Goal: Information Seeking & Learning: Learn about a topic

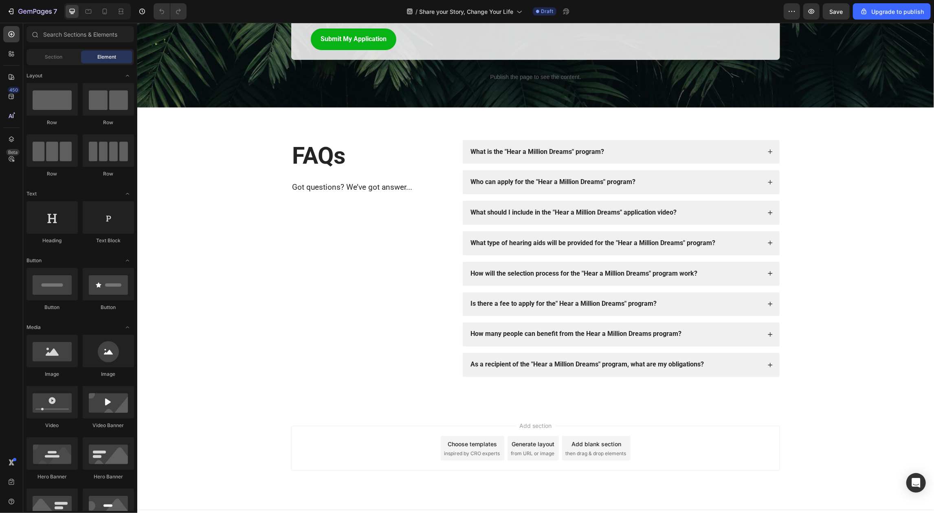
scroll to position [1133, 0]
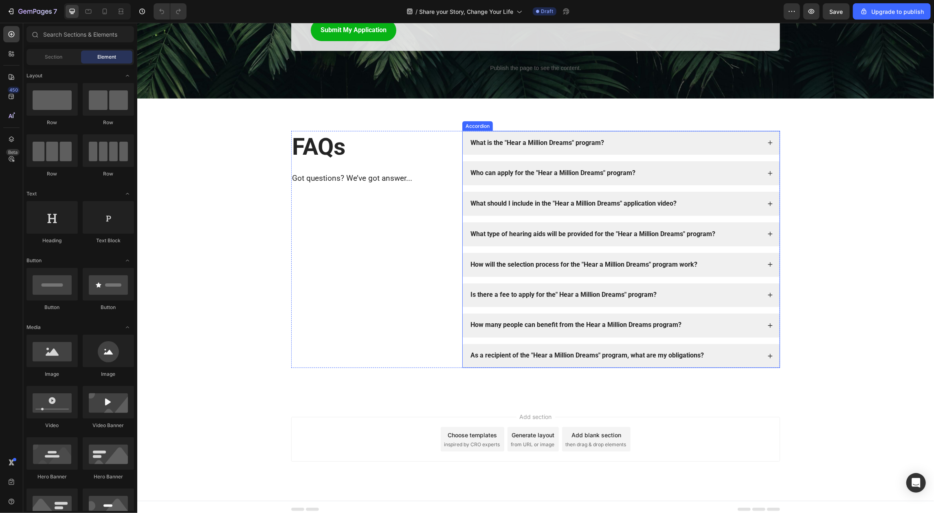
click at [627, 143] on div "What is the "Hear a Million Dreams" program?" at bounding box center [615, 142] width 292 height 11
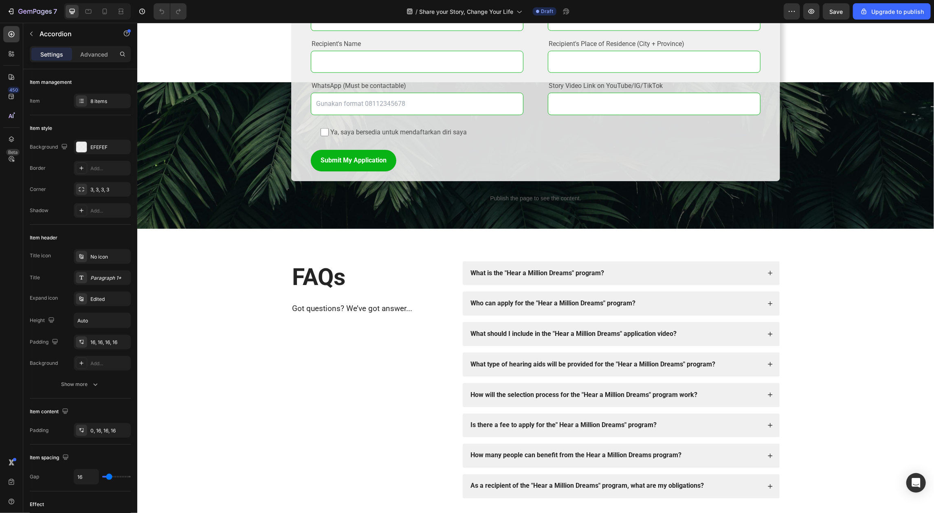
scroll to position [1135, 0]
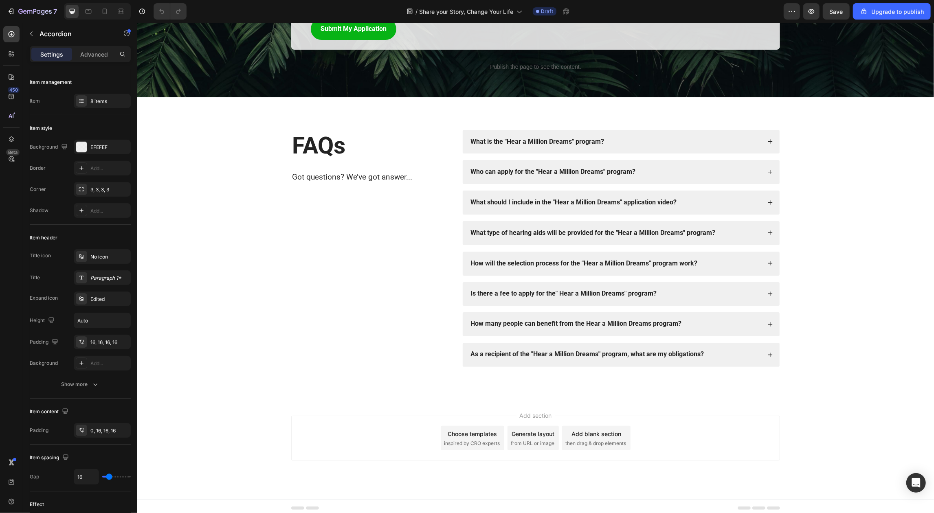
click at [537, 167] on strong "Who can apply for the "Hear a Million Dreams" program?" at bounding box center [552, 171] width 165 height 8
click at [675, 167] on div "Who can apply for the "Hear a Million Dreams" program?" at bounding box center [615, 171] width 292 height 11
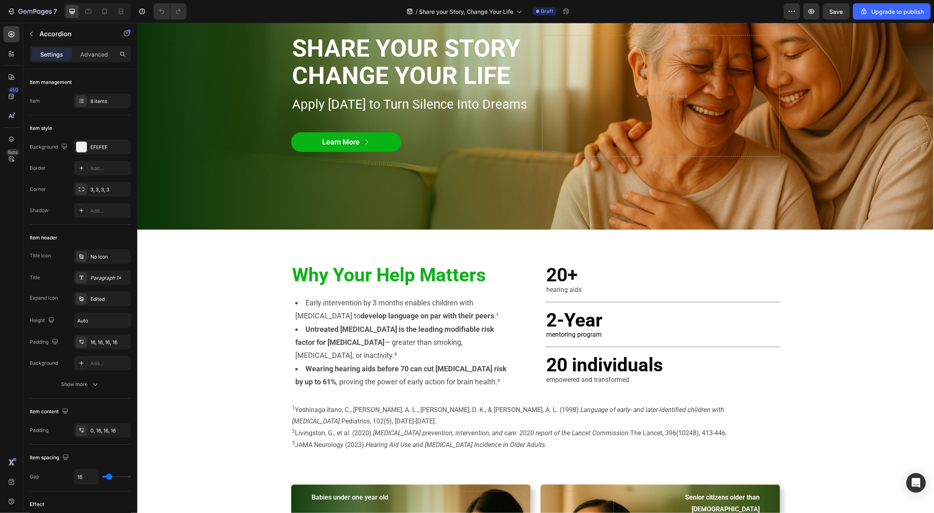
scroll to position [0, 0]
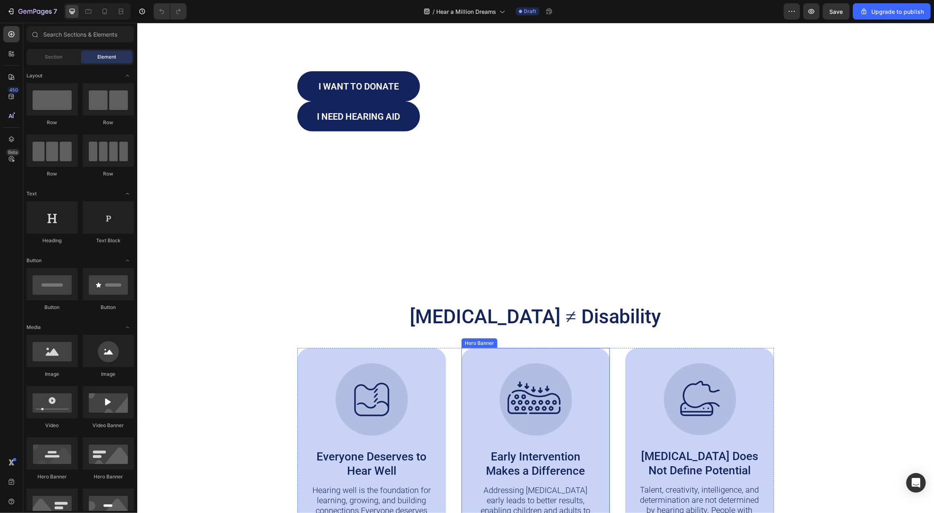
scroll to position [383, 0]
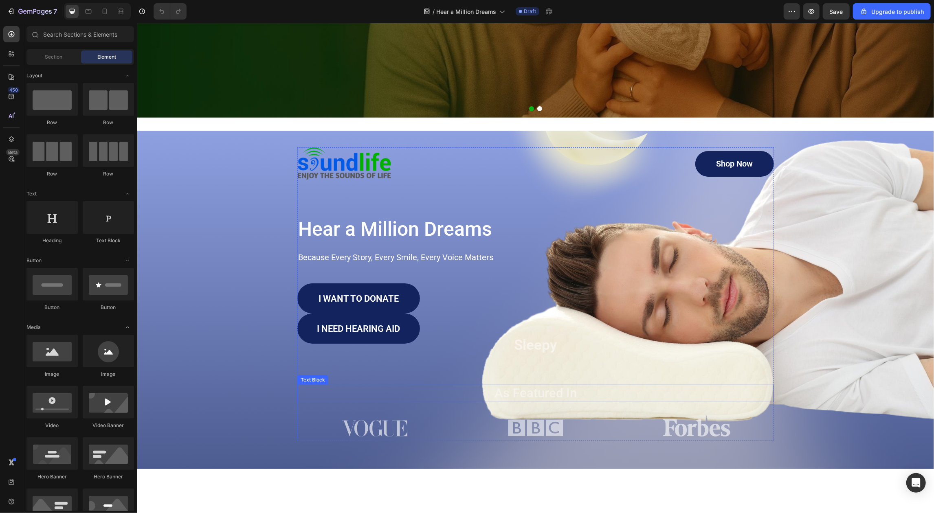
click at [502, 396] on p "As Featured In" at bounding box center [535, 393] width 475 height 16
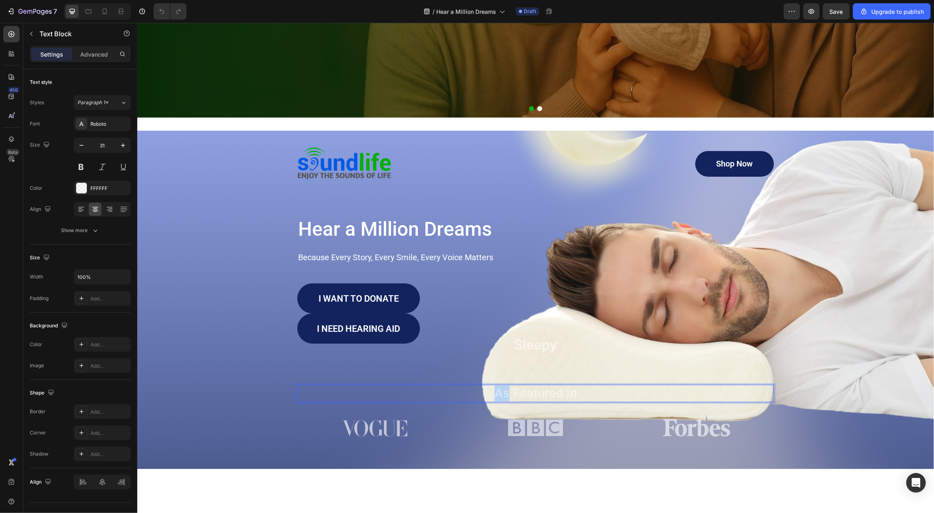
click at [502, 396] on p "As Featured In" at bounding box center [535, 393] width 475 height 16
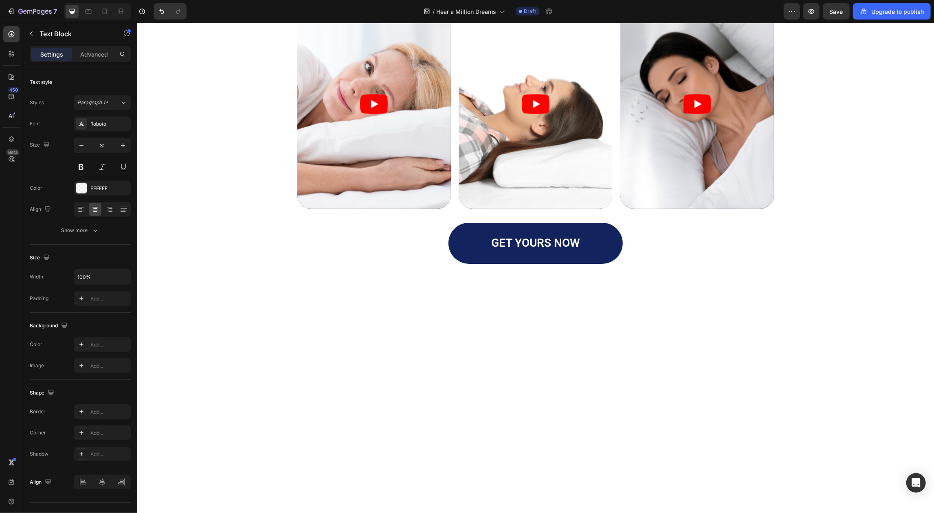
scroll to position [1366, 0]
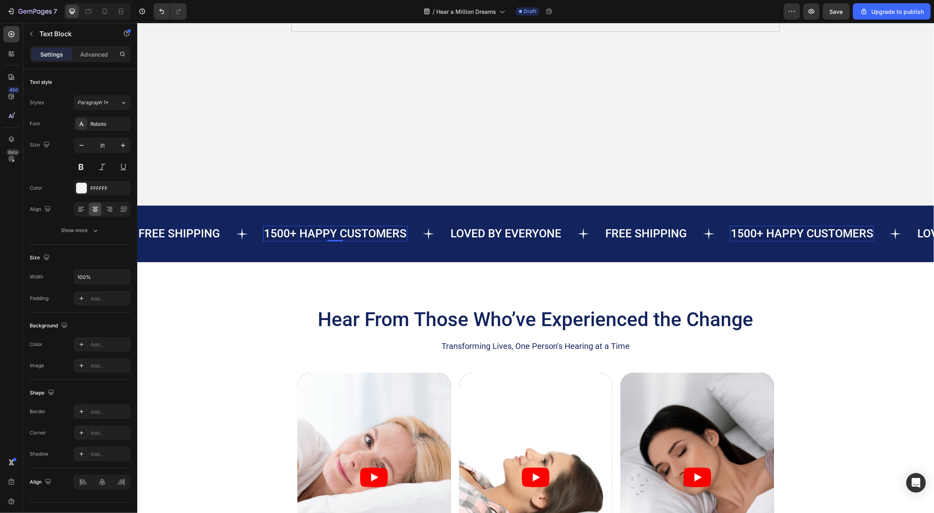
click at [348, 233] on p "1500+ HAPPY CUSTOMERS" at bounding box center [335, 234] width 143 height 14
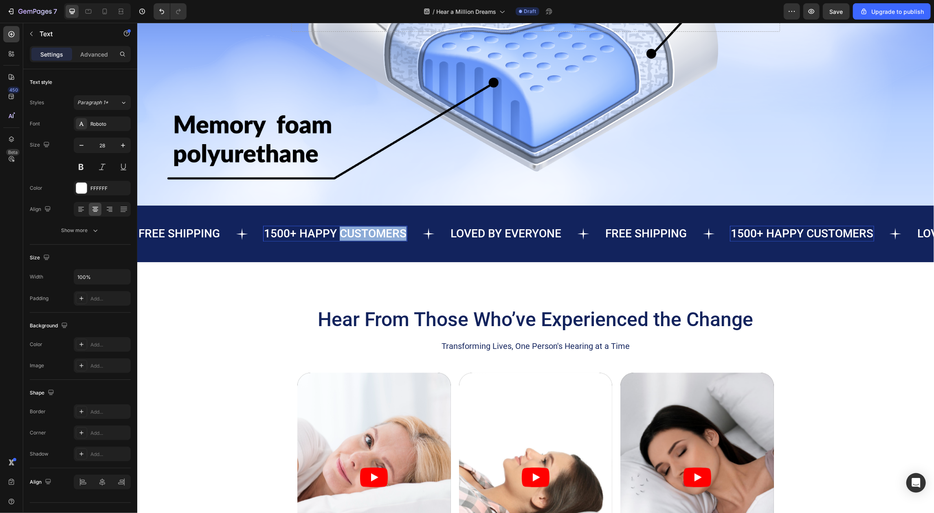
click at [348, 233] on p "1500+ HAPPY CUSTOMERS" at bounding box center [335, 234] width 143 height 14
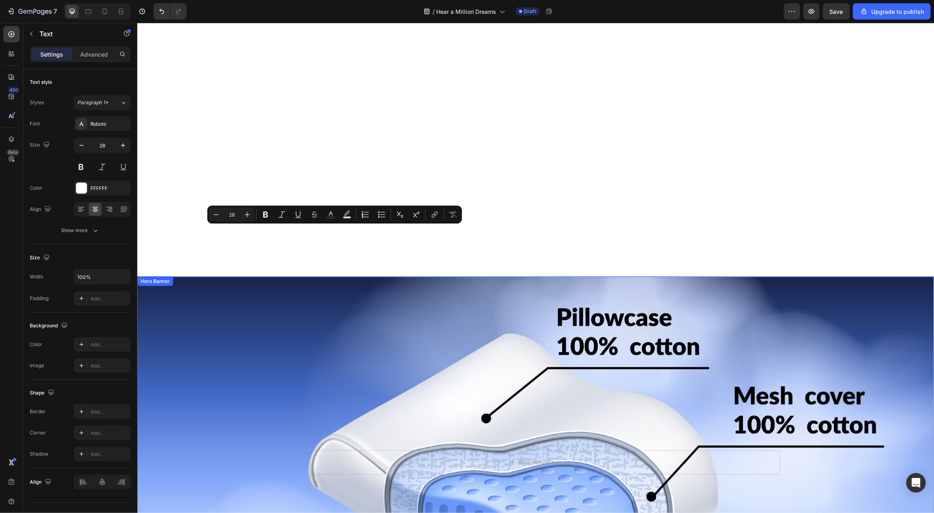
type input "16"
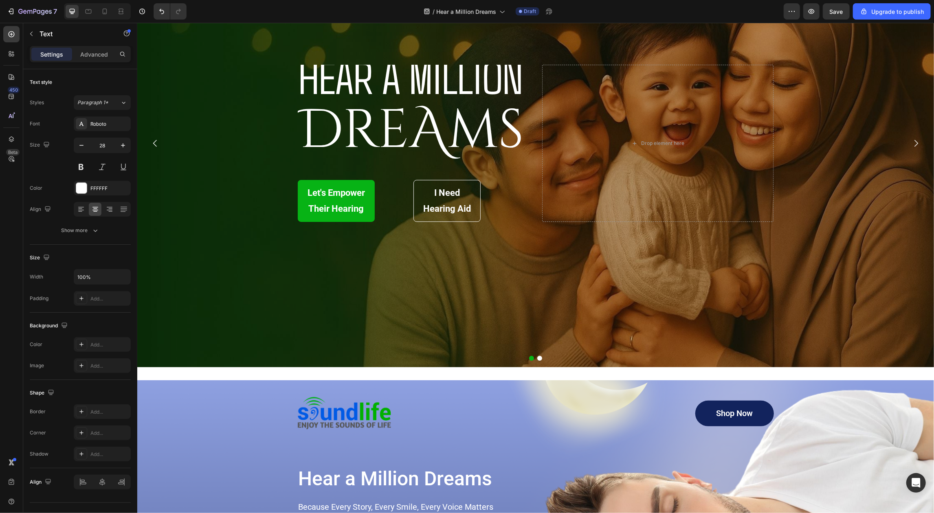
scroll to position [0, 0]
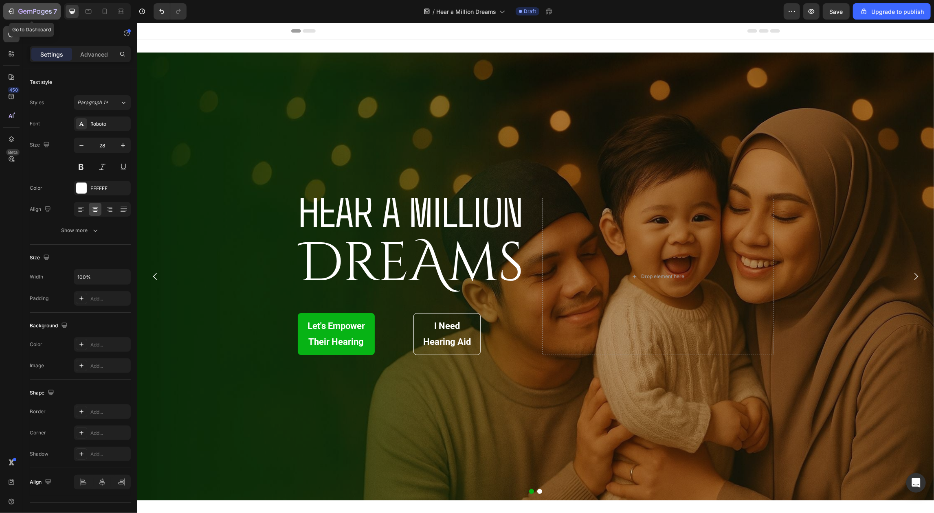
click at [38, 14] on icon "button" at bounding box center [34, 12] width 33 height 7
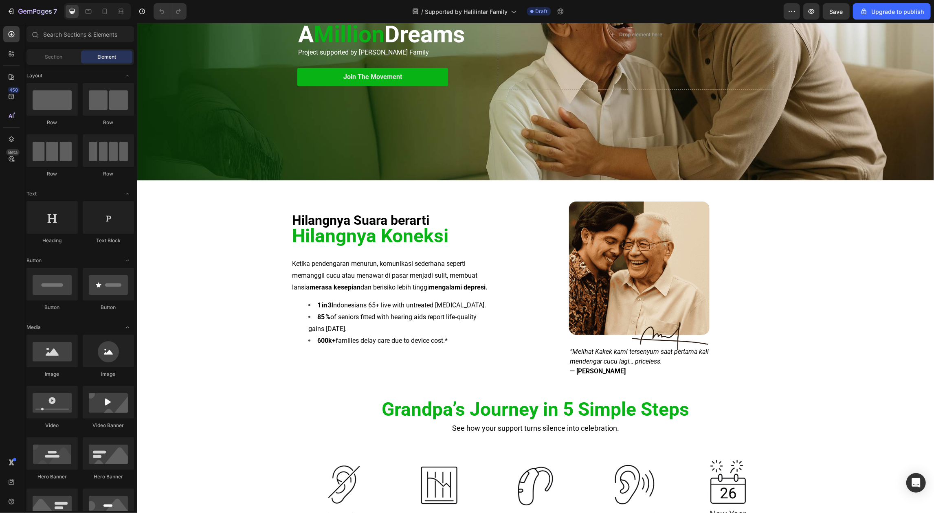
scroll to position [87, 0]
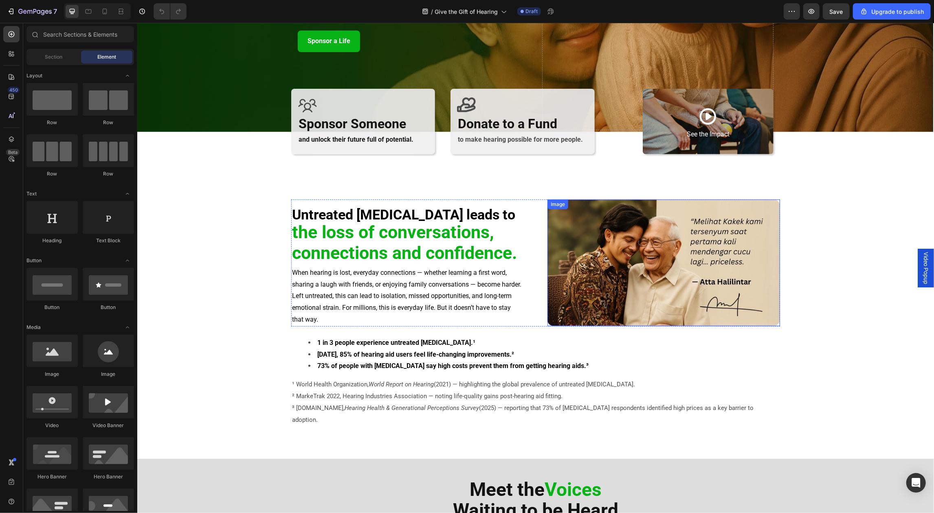
scroll to position [62, 0]
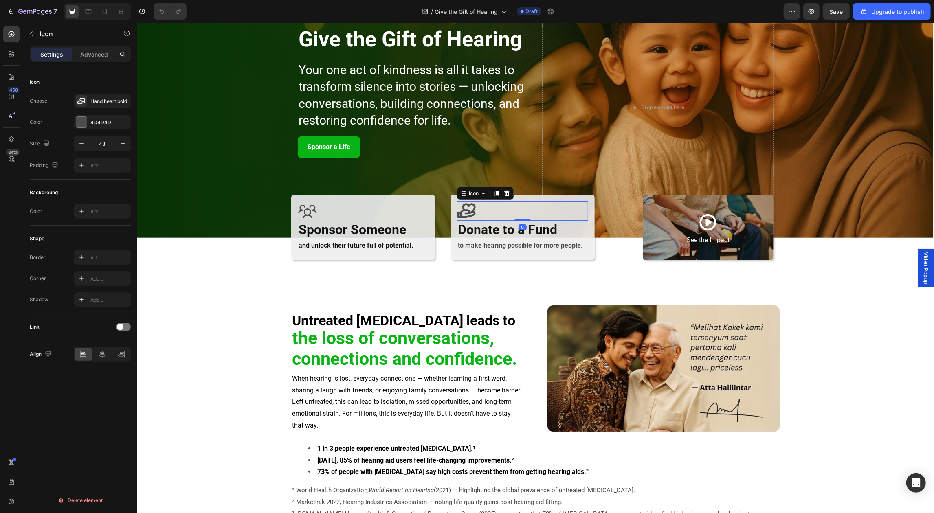
click at [466, 214] on icon at bounding box center [466, 210] width 19 height 15
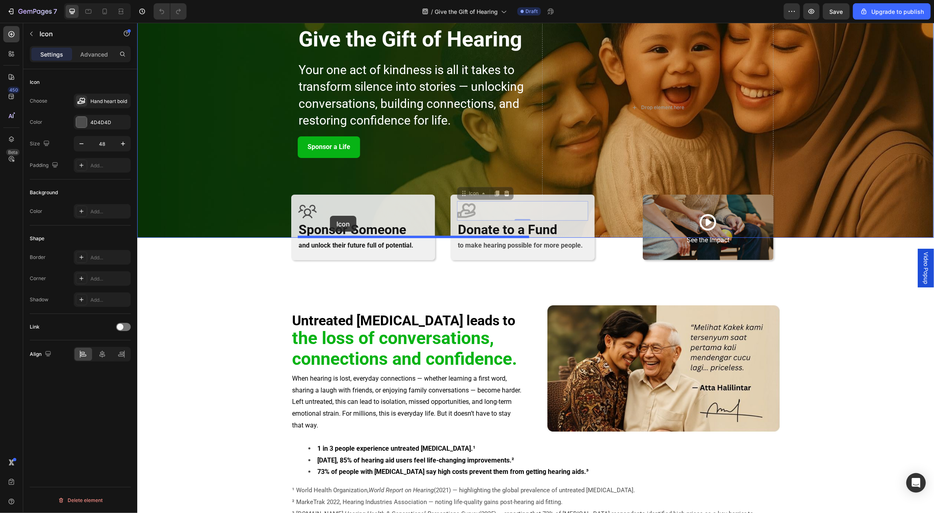
drag, startPoint x: 488, startPoint y: 214, endPoint x: 330, endPoint y: 216, distance: 158.1
click at [465, 211] on icon at bounding box center [466, 210] width 19 height 15
click at [469, 211] on icon at bounding box center [466, 210] width 19 height 15
click at [528, 203] on div "Icon" at bounding box center [522, 211] width 131 height 20
click at [470, 214] on icon at bounding box center [467, 211] width 20 height 20
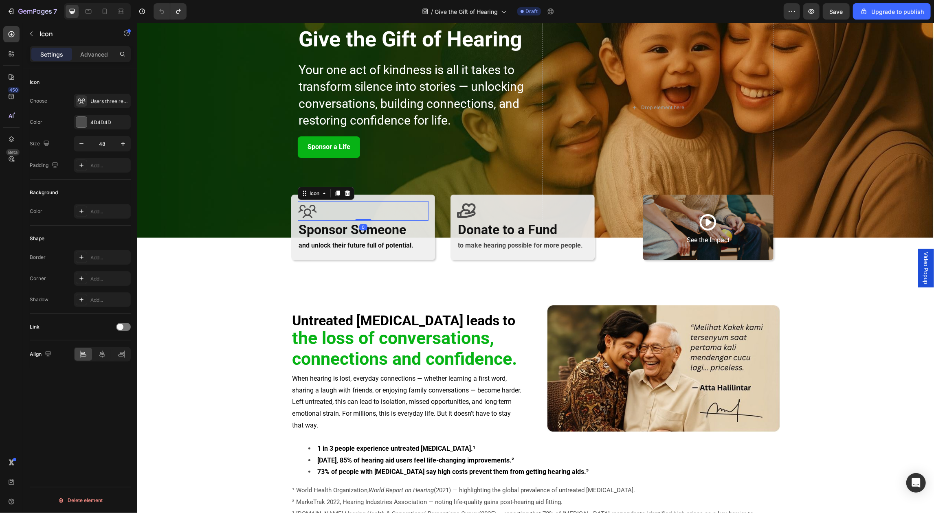
click at [308, 206] on icon at bounding box center [307, 211] width 20 height 20
click at [469, 209] on icon at bounding box center [467, 211] width 20 height 20
click at [498, 193] on icon at bounding box center [497, 193] width 4 height 6
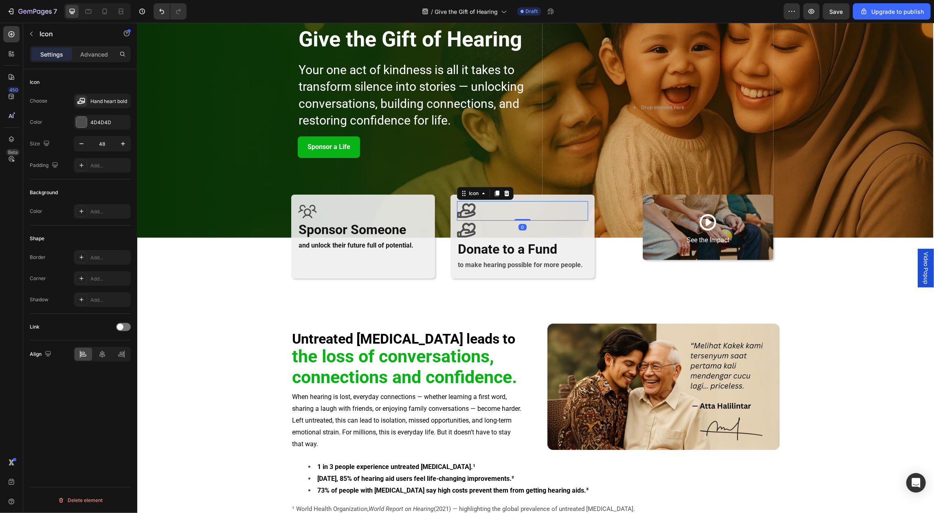
click at [471, 201] on div "Icon 0" at bounding box center [522, 211] width 131 height 20
click at [472, 211] on icon at bounding box center [466, 210] width 19 height 15
drag, startPoint x: 472, startPoint y: 211, endPoint x: 510, endPoint y: 206, distance: 38.3
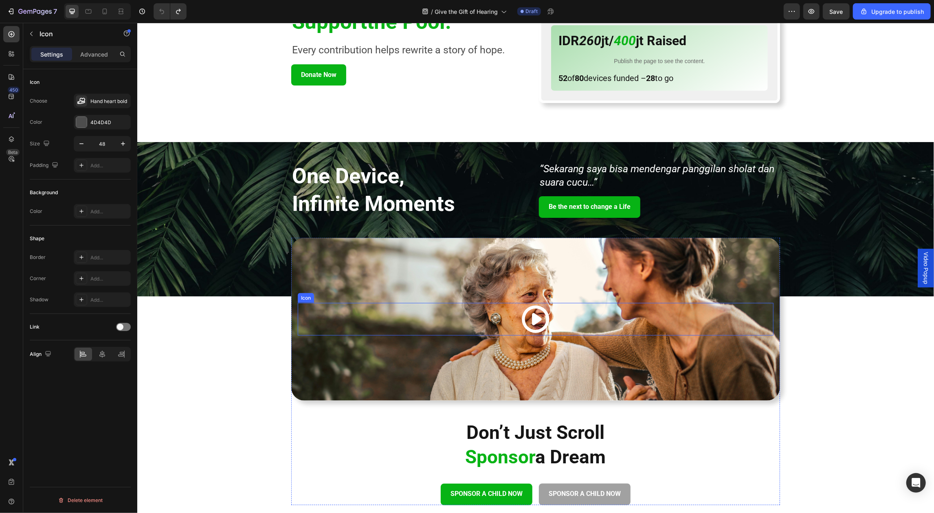
scroll to position [1139, 0]
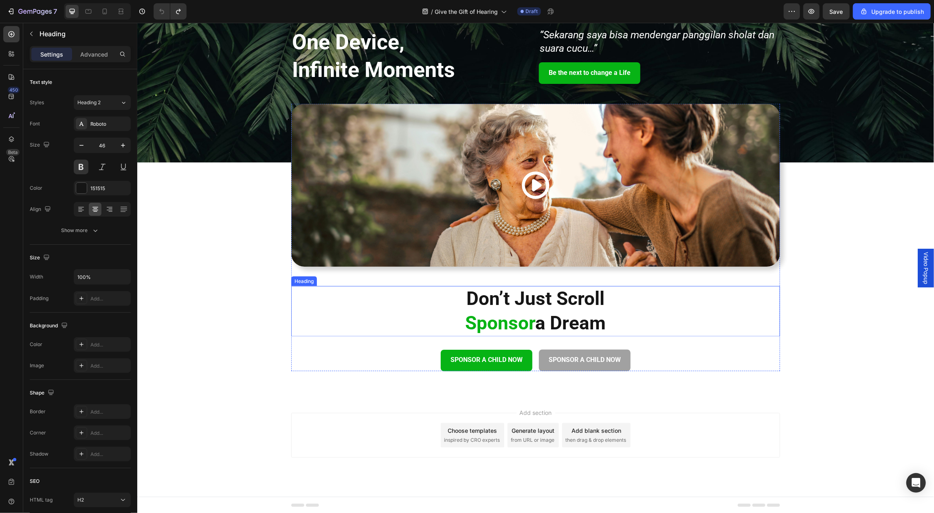
click at [517, 300] on h2 "Don’t Just Scroll Sponsor a Dream" at bounding box center [535, 311] width 489 height 51
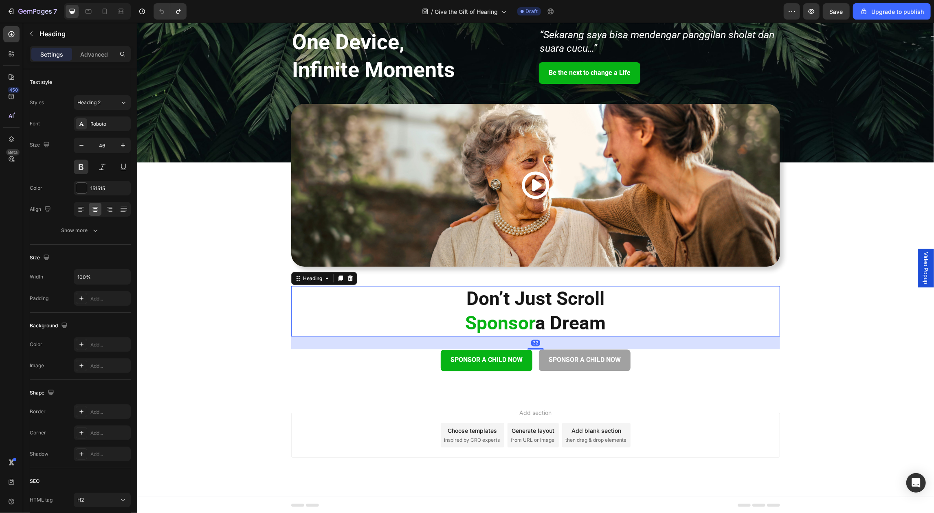
click at [517, 300] on h2 "Don’t Just Scroll Sponsor a Dream" at bounding box center [535, 311] width 489 height 51
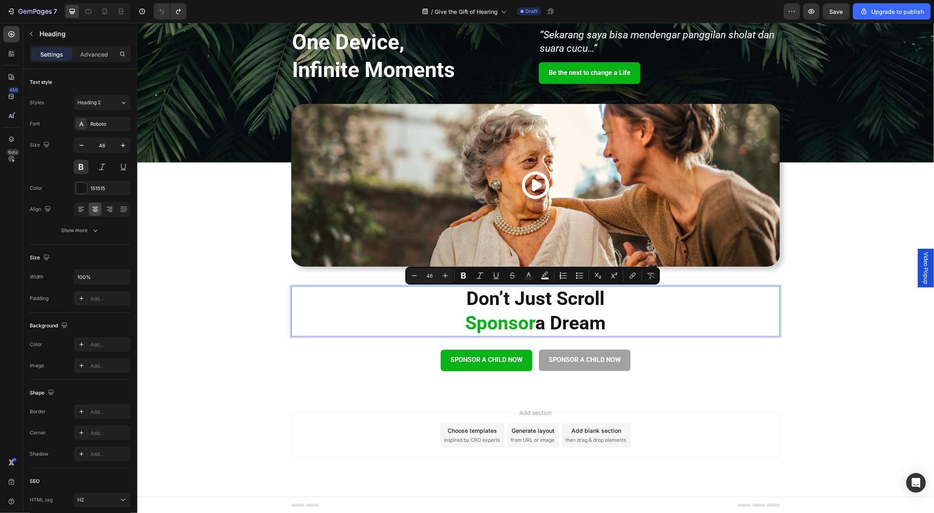
click at [574, 297] on p "Don’t Just Scroll Sponsor a Dream" at bounding box center [535, 311] width 487 height 49
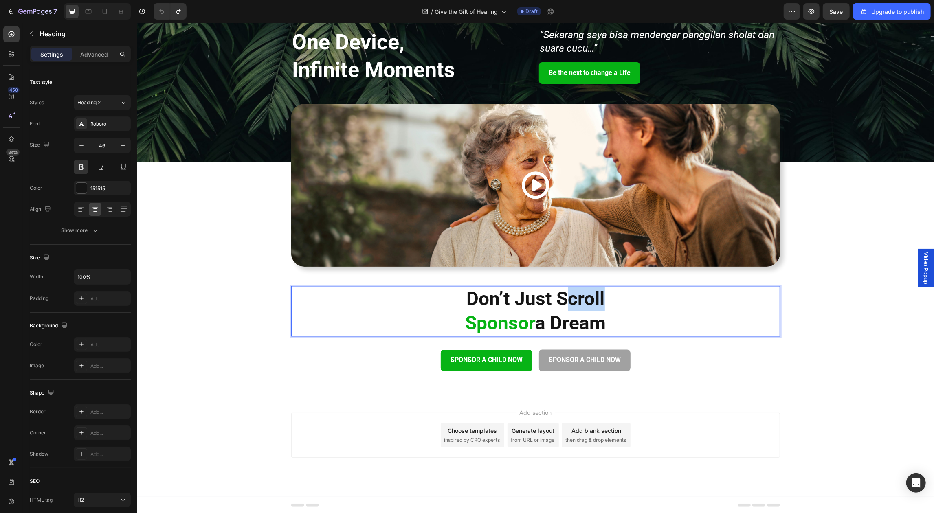
drag, startPoint x: 617, startPoint y: 297, endPoint x: 567, endPoint y: 299, distance: 50.2
click at [567, 299] on p "Don’t Just Scroll Sponsor a Dream" at bounding box center [535, 311] width 487 height 49
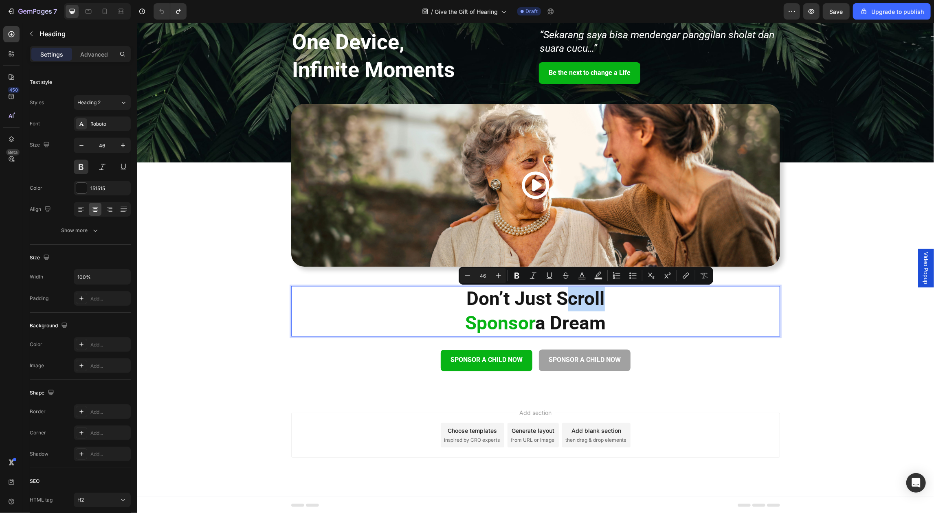
click at [599, 305] on p "Don’t Just Scroll Sponsor a Dream" at bounding box center [535, 311] width 487 height 49
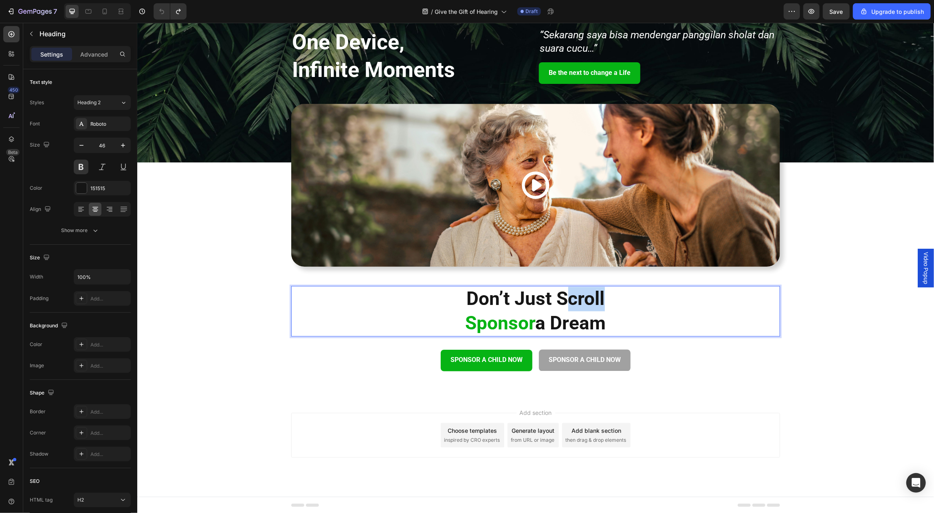
drag, startPoint x: 613, startPoint y: 317, endPoint x: 467, endPoint y: 323, distance: 146.0
click at [467, 323] on p "Don’t Just Scroll Sponsor a Dream" at bounding box center [535, 311] width 487 height 49
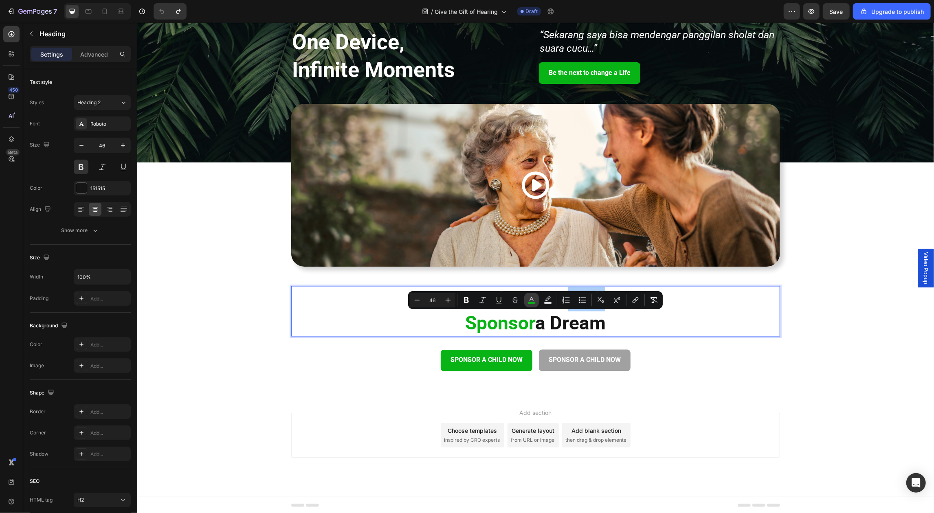
click at [537, 299] on button "color" at bounding box center [531, 300] width 15 height 15
type input "07B315"
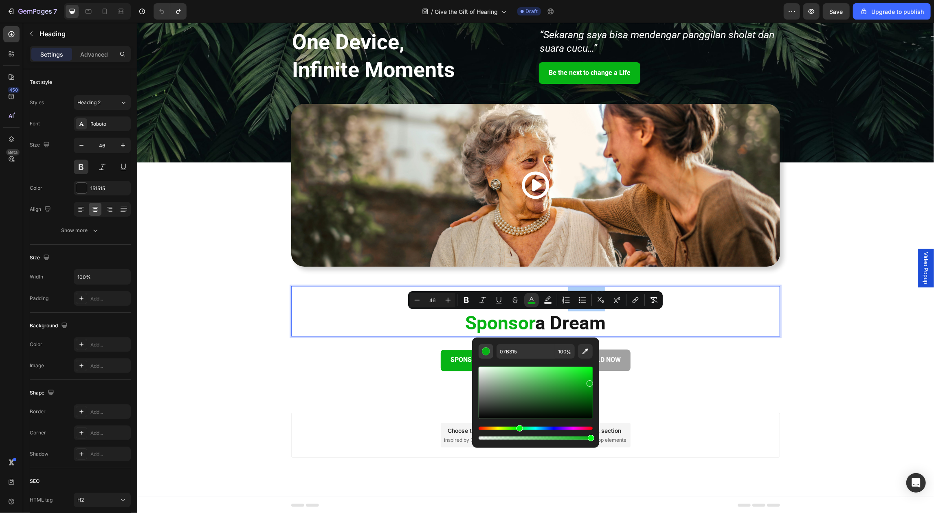
click at [488, 353] on div "Editor contextual toolbar" at bounding box center [486, 352] width 8 height 8
click at [529, 295] on button "color" at bounding box center [531, 300] width 15 height 15
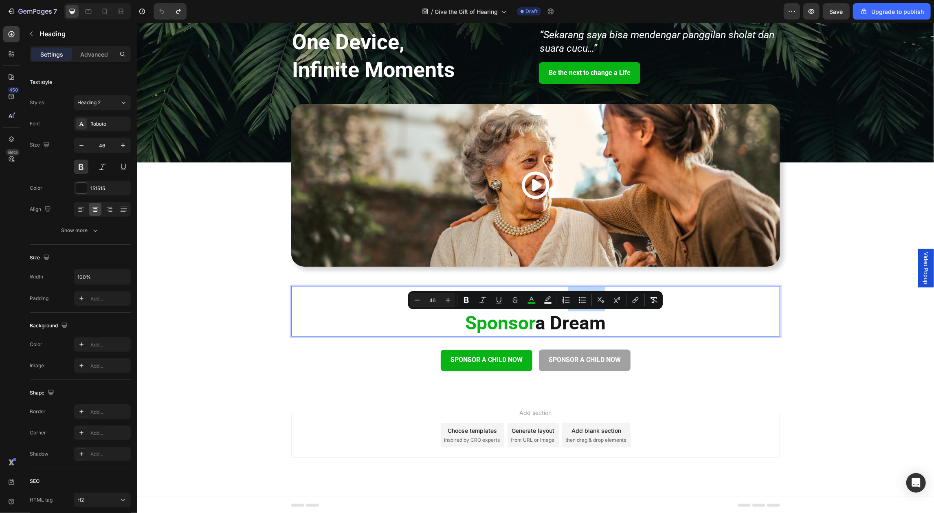
click at [572, 318] on p "Don’t Just Scroll Sponsor a Dream" at bounding box center [535, 311] width 487 height 49
drag, startPoint x: 610, startPoint y: 319, endPoint x: 462, endPoint y: 327, distance: 147.7
click at [462, 327] on p "Don’t Just Scroll Sponsor a Dream" at bounding box center [535, 311] width 487 height 49
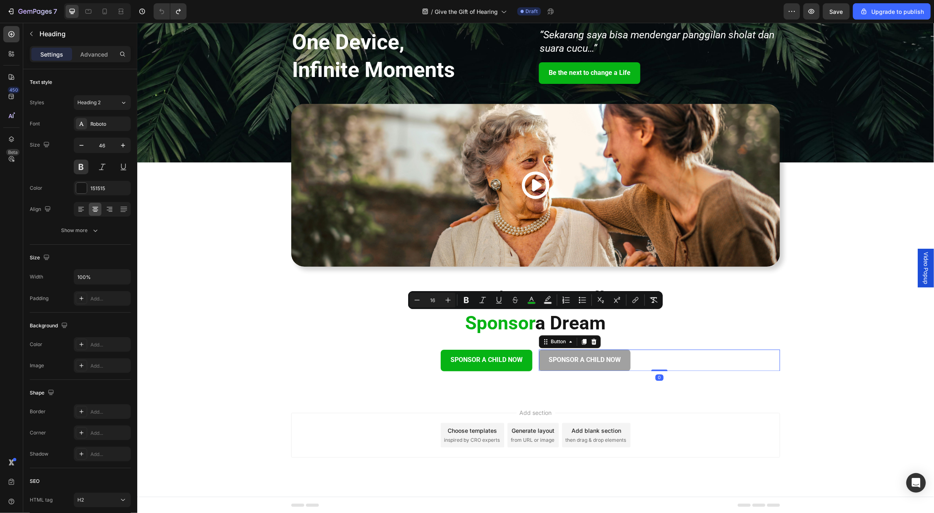
click at [690, 356] on div "SPONSOR A CHILD NOW Button 0" at bounding box center [659, 361] width 241 height 22
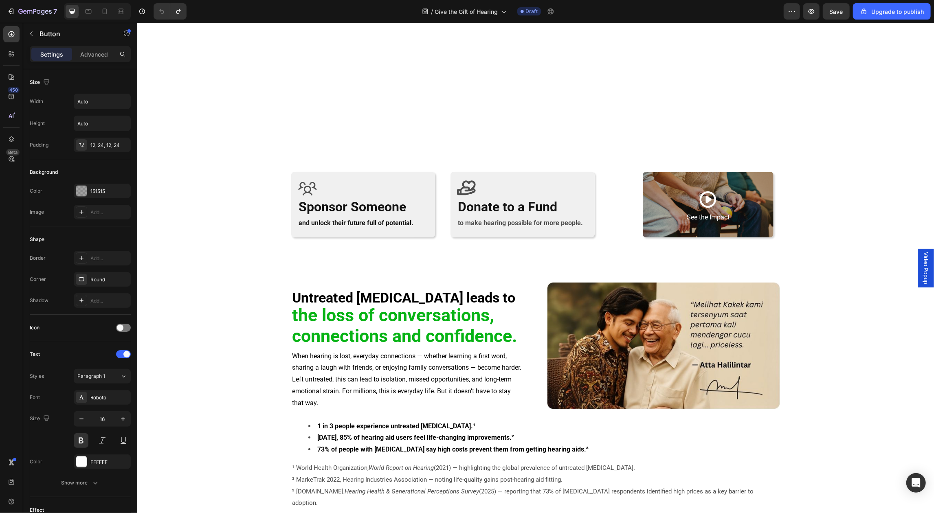
scroll to position [0, 0]
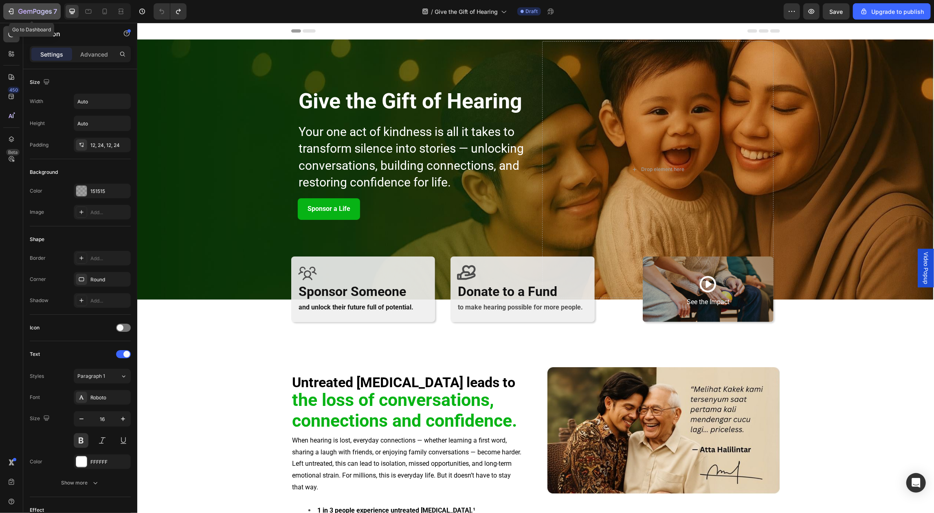
click at [45, 10] on icon "button" at bounding box center [34, 12] width 33 height 7
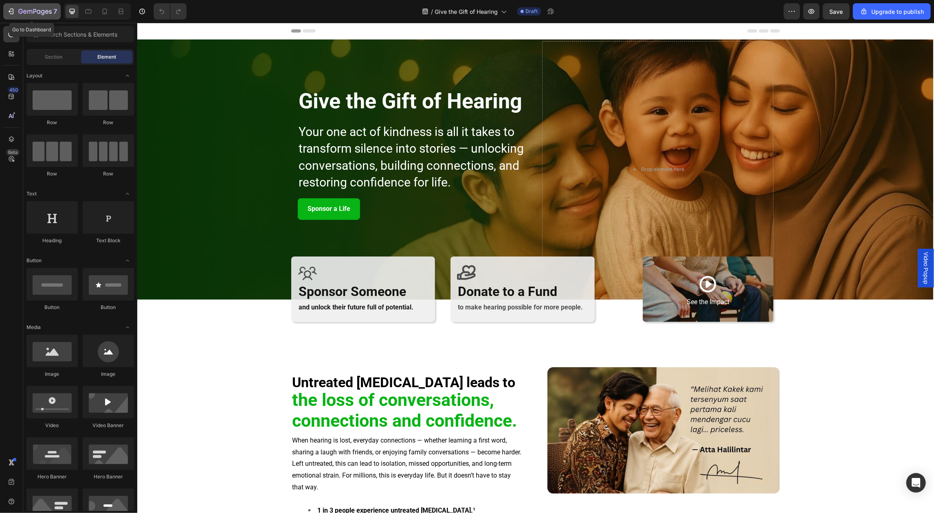
click at [18, 13] on icon "button" at bounding box center [34, 12] width 33 height 7
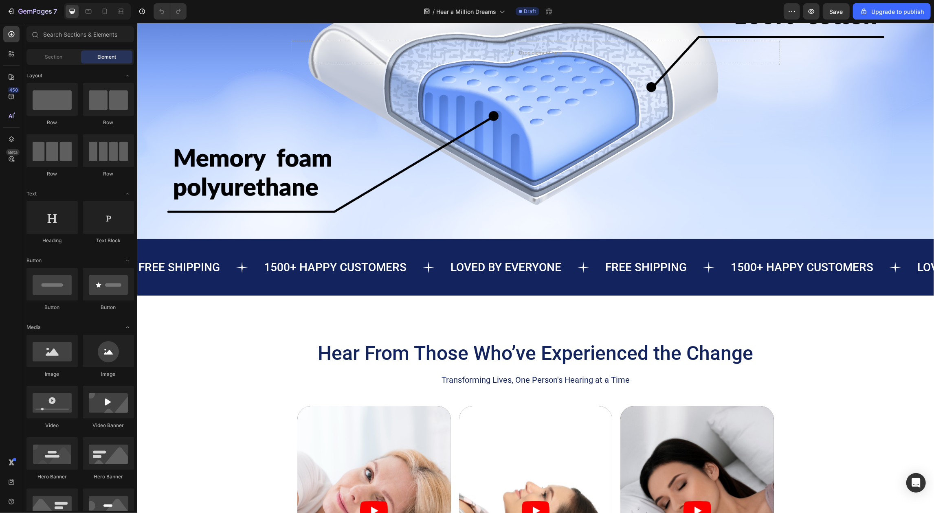
scroll to position [1348, 0]
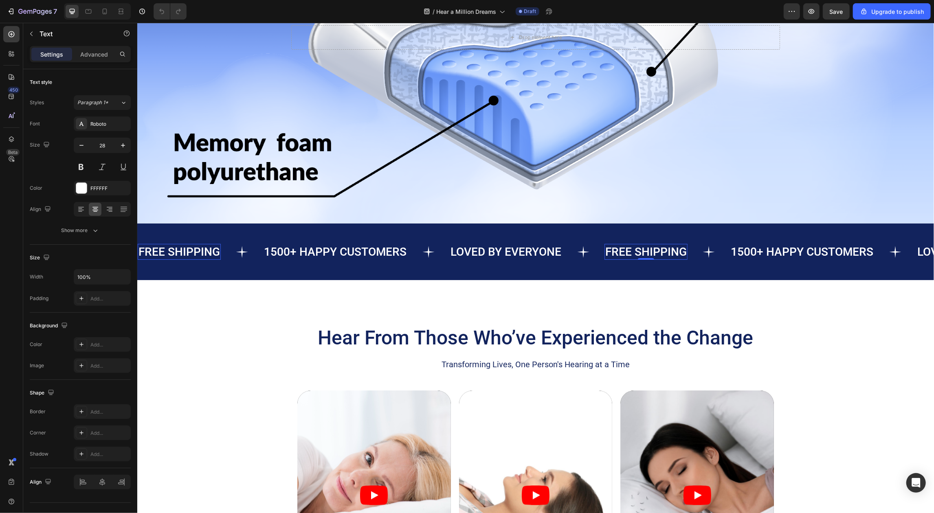
click at [662, 253] on div "FREE SHIPPING" at bounding box center [645, 252] width 83 height 16
click at [662, 253] on p "FREE SHIPPING" at bounding box center [645, 251] width 81 height 14
click at [638, 257] on p "FREE SHIPPING" at bounding box center [645, 251] width 81 height 14
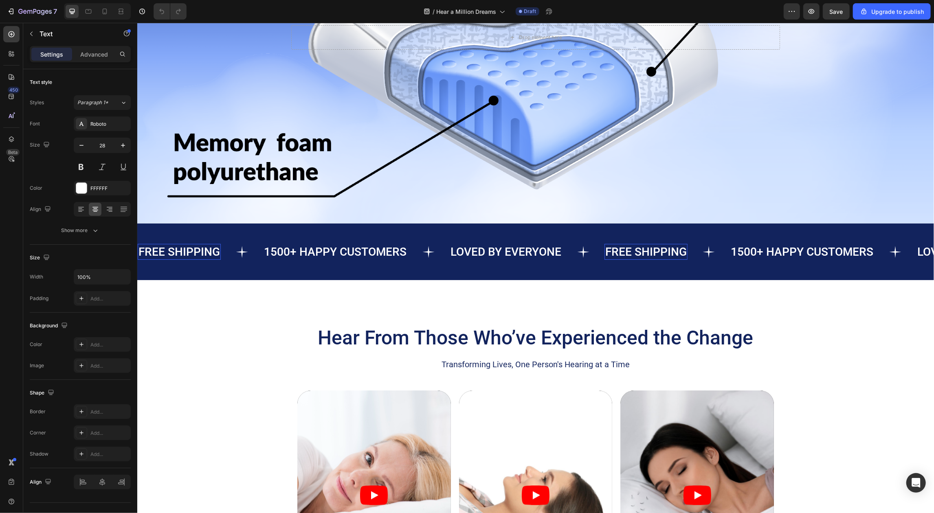
click at [626, 257] on p "FREE SHIPPING" at bounding box center [645, 251] width 81 height 14
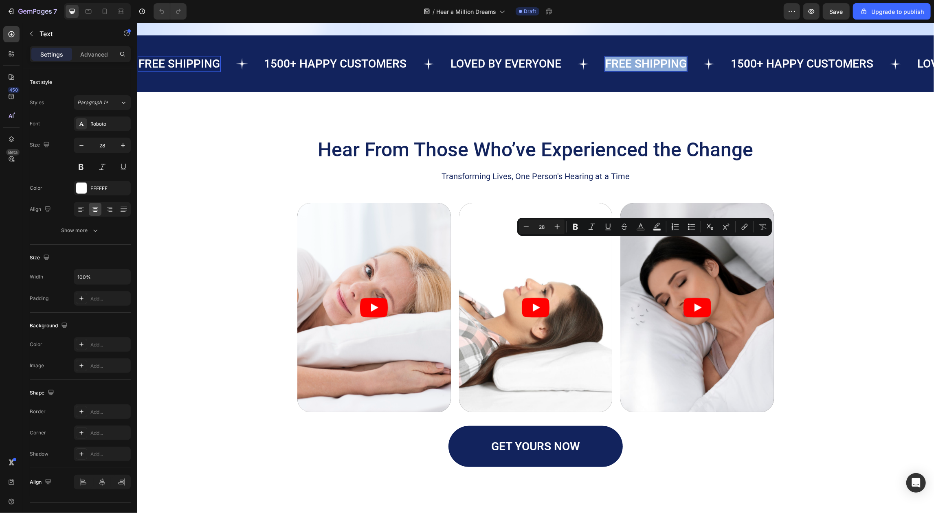
type input "16"
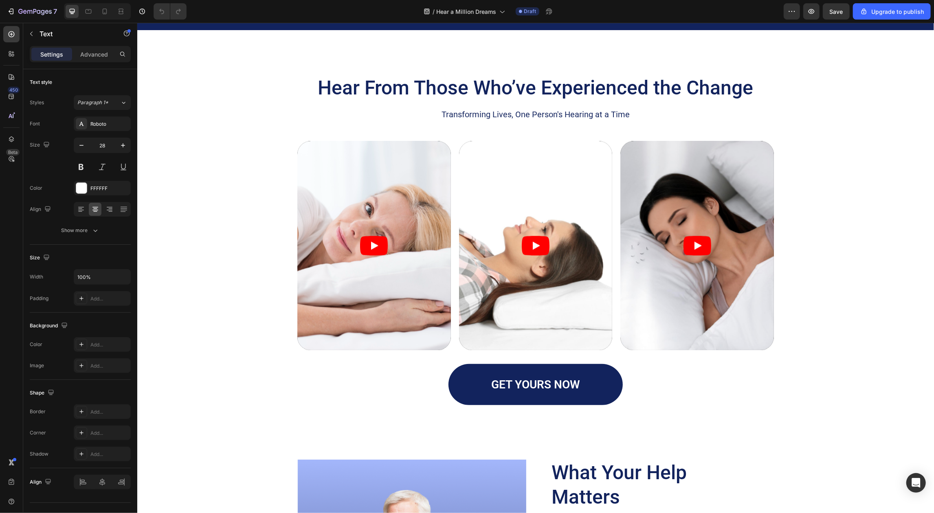
scroll to position [1610, 0]
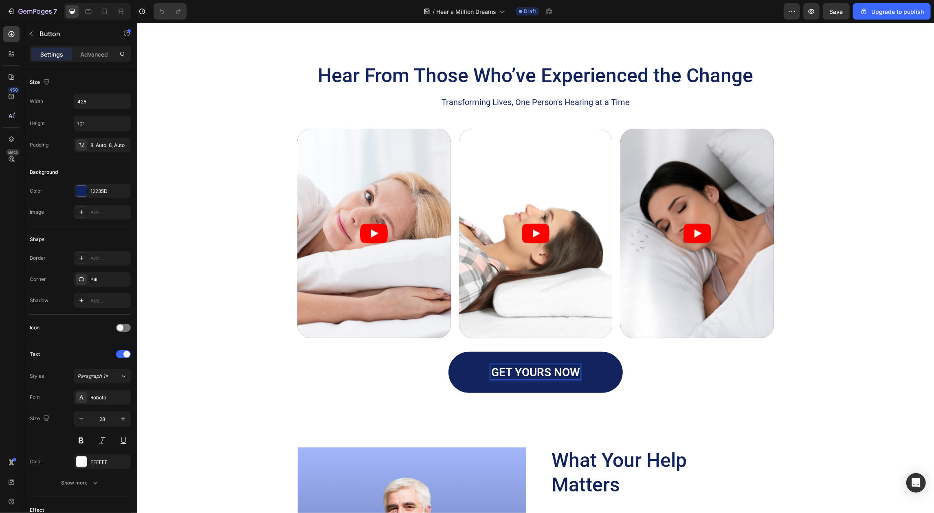
click at [559, 376] on p "GET YOURS NOW" at bounding box center [535, 372] width 89 height 14
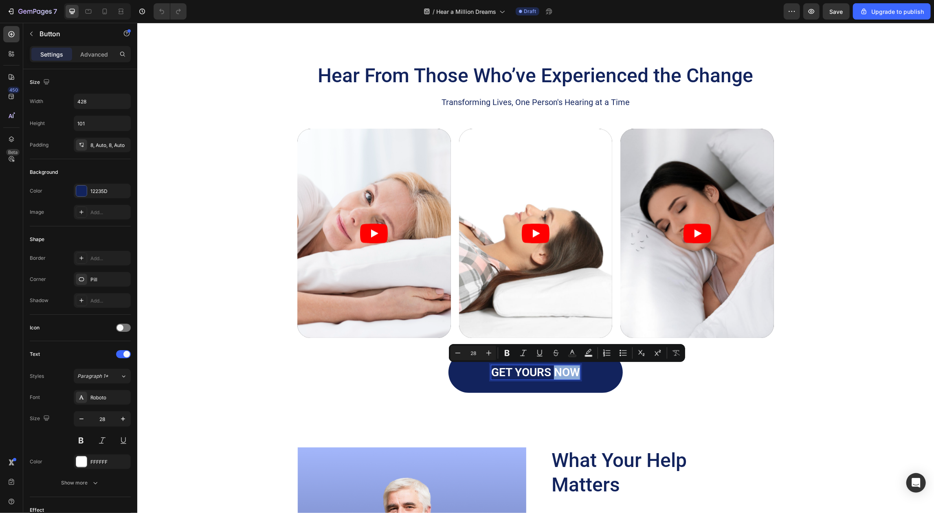
click at [559, 376] on p "GET YOURS NOW" at bounding box center [535, 372] width 89 height 14
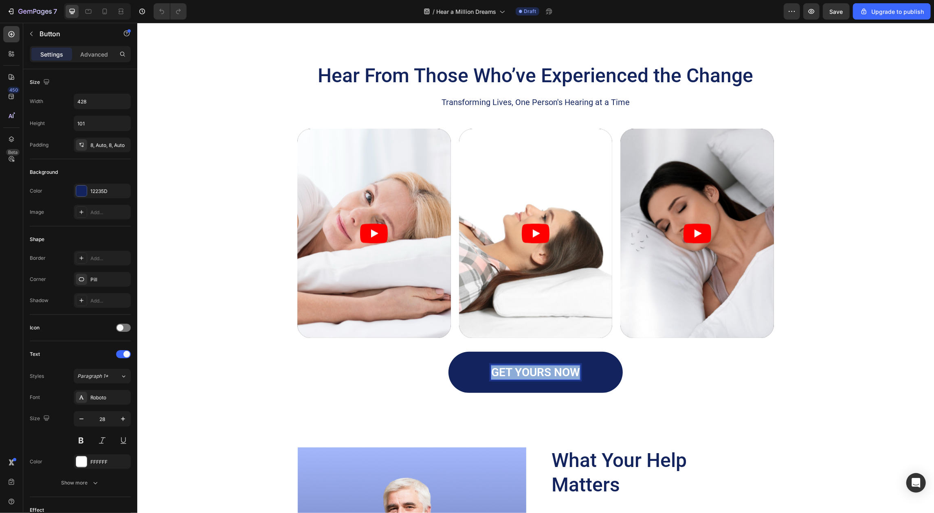
click at [559, 376] on p "GET YOURS NOW" at bounding box center [535, 372] width 89 height 14
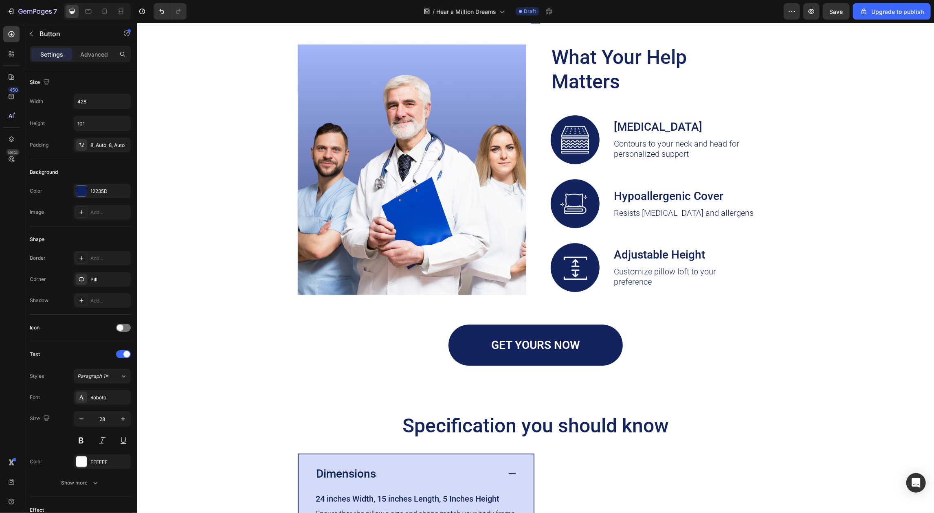
scroll to position [2037, 0]
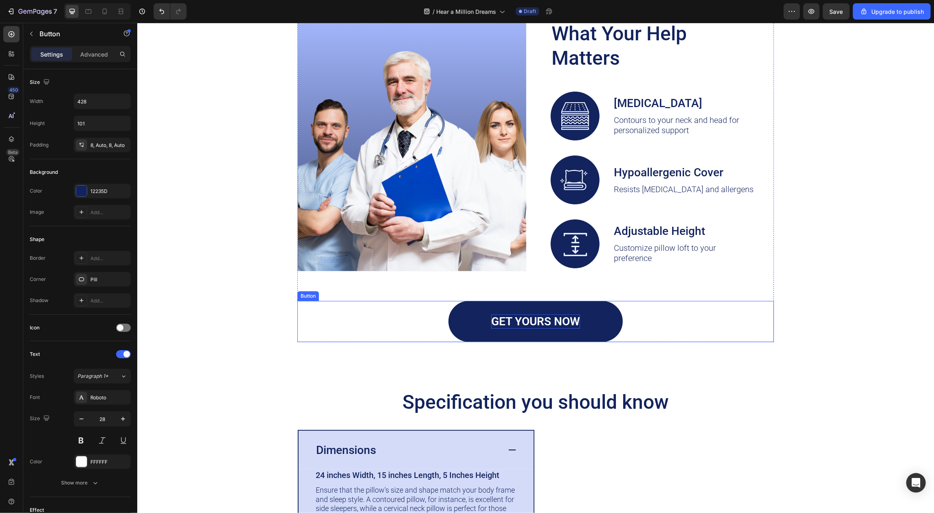
click at [561, 323] on p "GET YOURS NOW" at bounding box center [535, 321] width 89 height 14
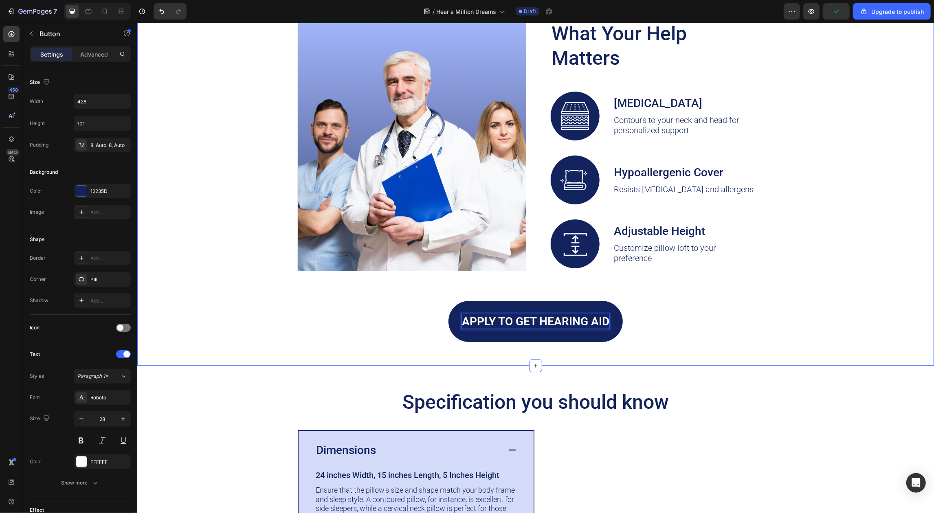
click at [664, 345] on div "Image What Your Help Matters Heading Image [MEDICAL_DATA] Text Block Contours t…" at bounding box center [535, 179] width 797 height 372
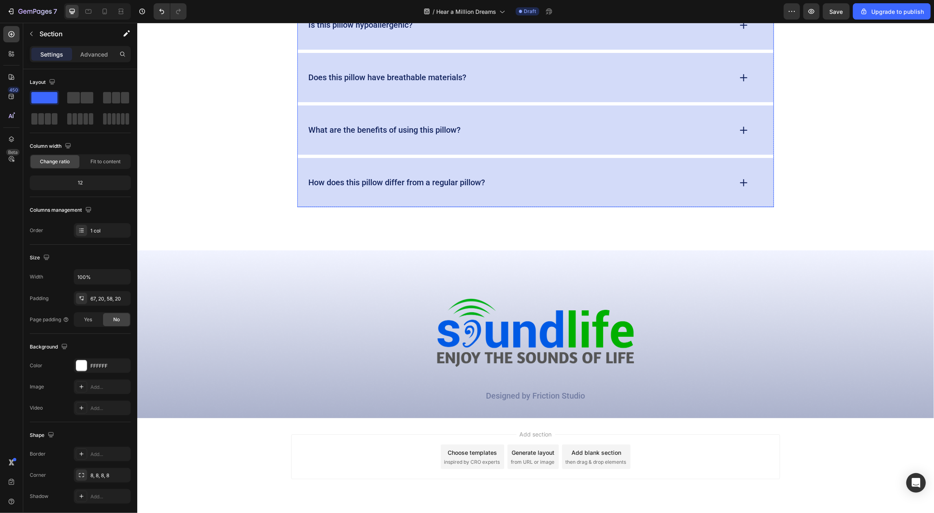
scroll to position [3646, 0]
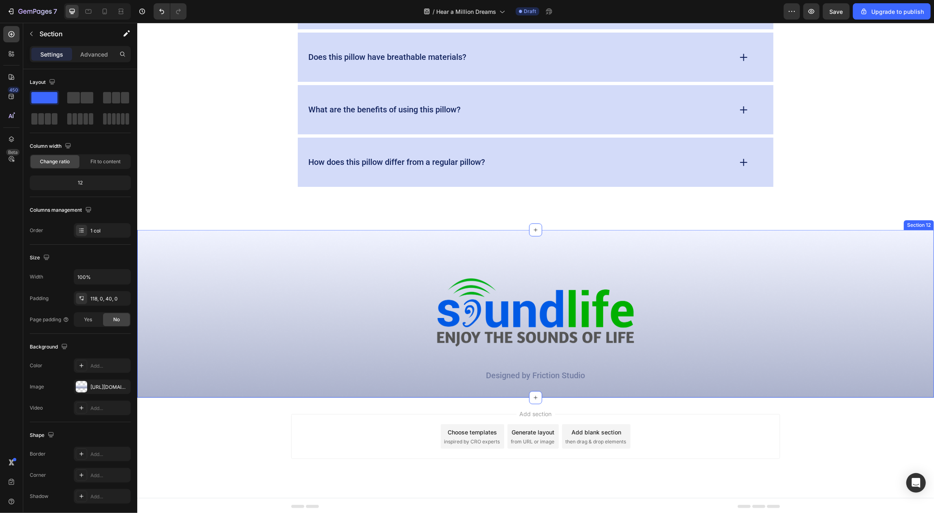
click at [671, 268] on div "Image Designed by Friction Studio Text Block Row Section 12" at bounding box center [535, 314] width 797 height 168
click at [926, 219] on icon at bounding box center [926, 222] width 5 height 6
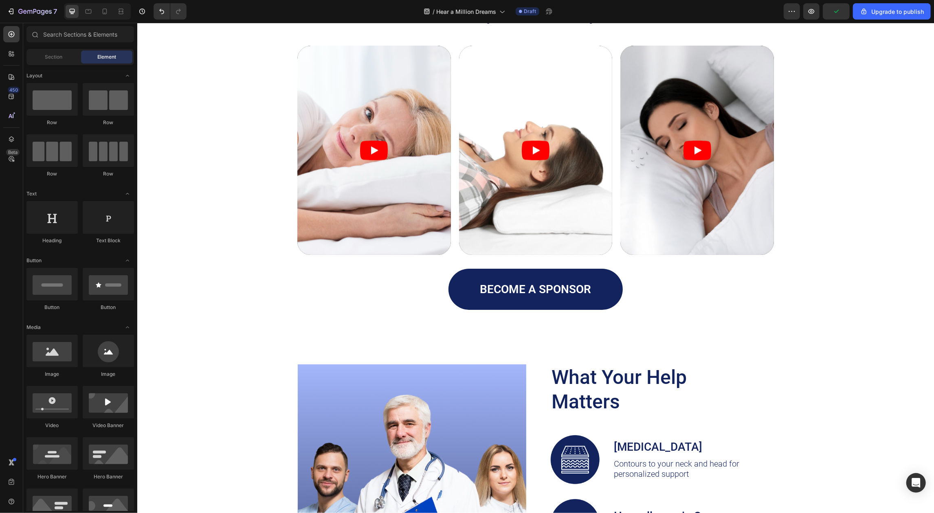
scroll to position [1694, 0]
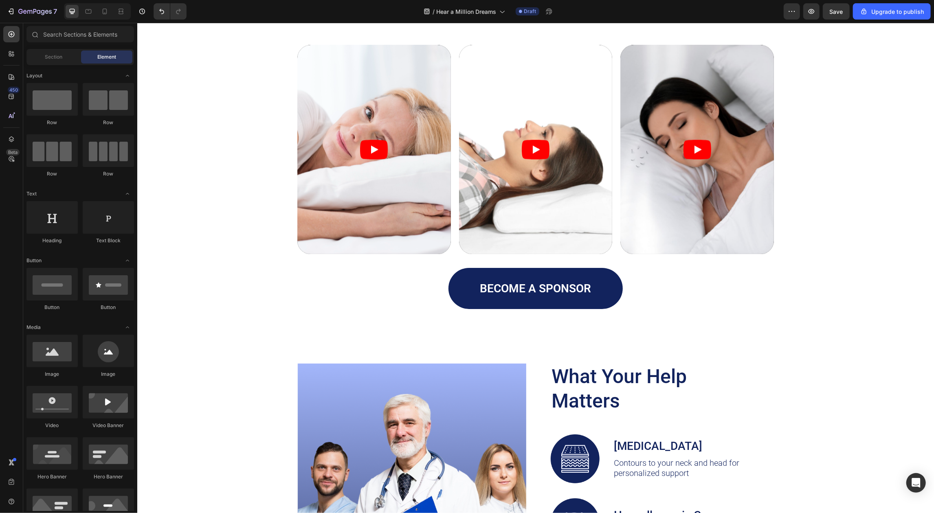
click at [286, 2] on div "7 / Hear a Million Dreams Draft Preview Save Upgrade to publish" at bounding box center [467, 11] width 934 height 23
